Goal: Information Seeking & Learning: Find specific fact

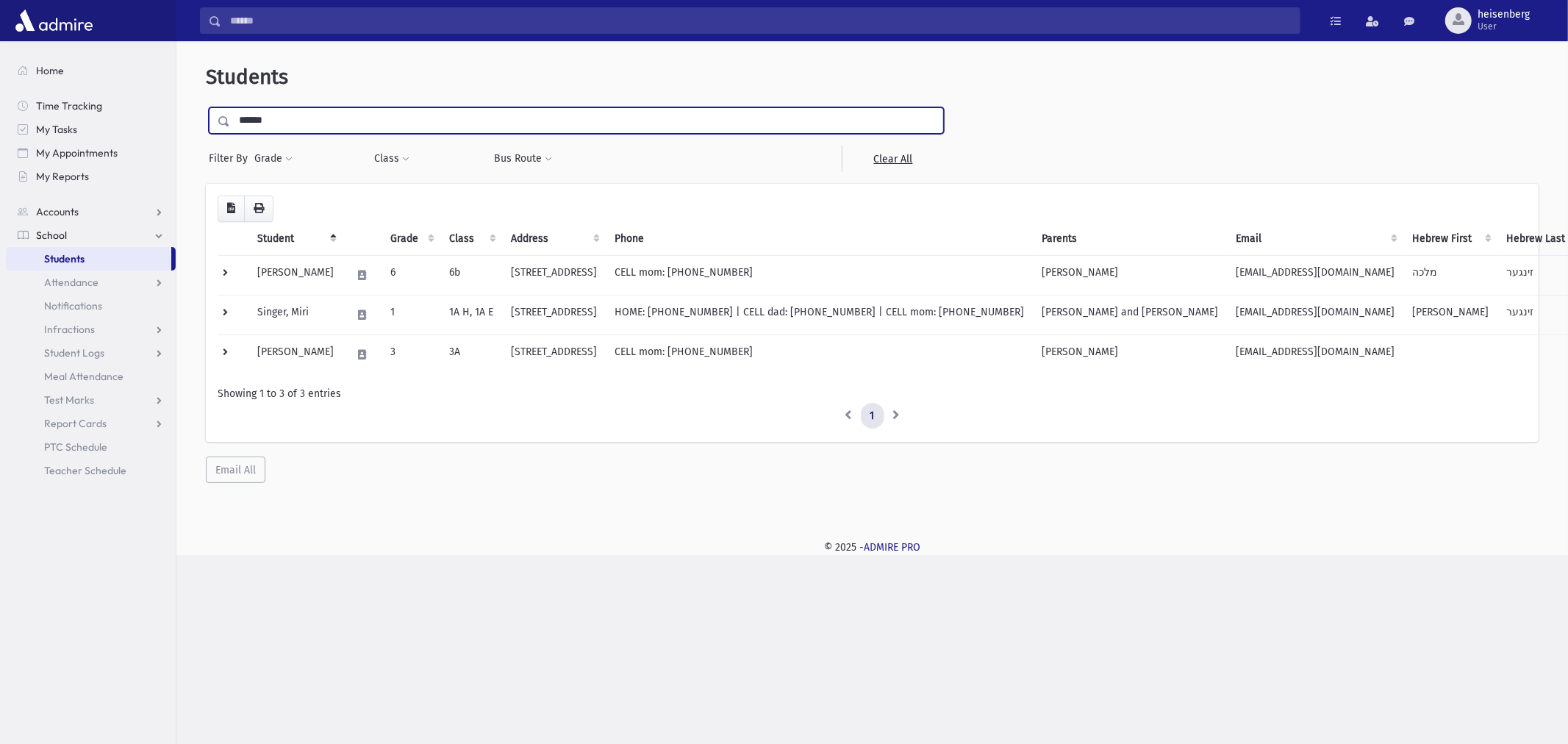
drag, startPoint x: 383, startPoint y: 126, endPoint x: 0, endPoint y: 121, distance: 383.0
click at [0, 121] on div "Search Results All Accounts" at bounding box center [784, 372] width 1568 height 744
type input "*********"
click at [206, 107] on input "submit" at bounding box center [226, 117] width 41 height 20
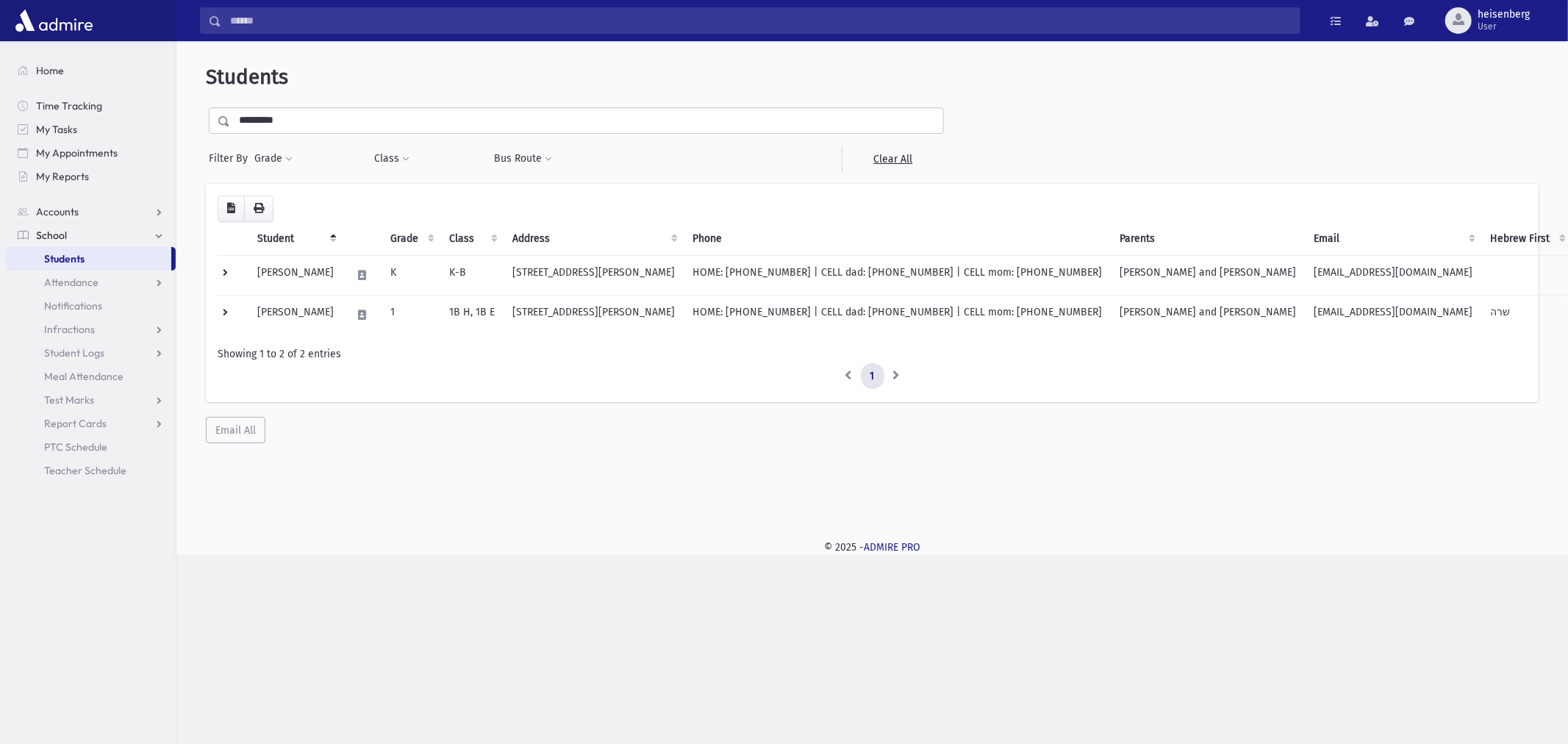
click at [851, 373] on li at bounding box center [848, 377] width 26 height 26
click at [854, 377] on li at bounding box center [848, 377] width 26 height 26
click at [895, 378] on li at bounding box center [897, 377] width 25 height 26
click at [868, 377] on link "1" at bounding box center [873, 377] width 24 height 26
click at [848, 377] on li at bounding box center [848, 377] width 26 height 26
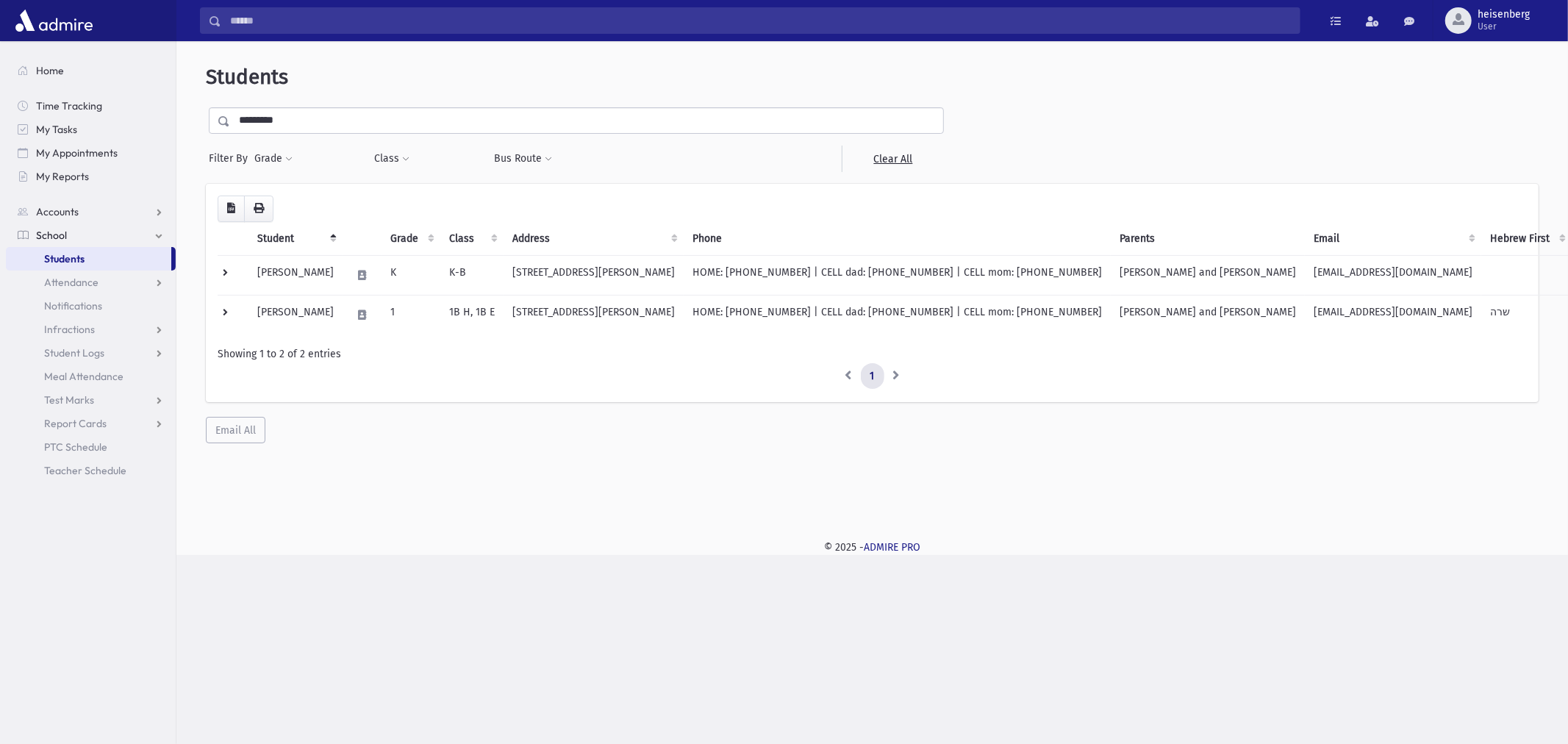
drag, startPoint x: 888, startPoint y: 377, endPoint x: 878, endPoint y: 377, distance: 10.0
click at [888, 377] on li at bounding box center [897, 377] width 25 height 26
click at [847, 377] on li at bounding box center [848, 377] width 26 height 26
click at [921, 384] on ul "1" at bounding box center [873, 377] width 1310 height 26
